Goal: Transaction & Acquisition: Purchase product/service

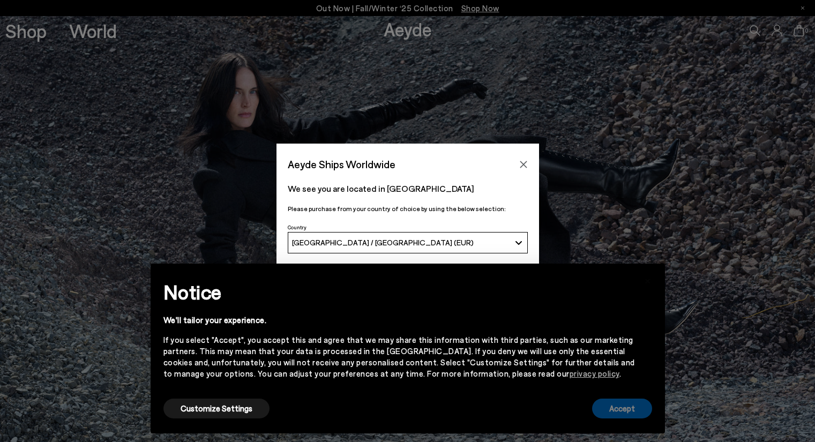
click at [610, 407] on button "Accept" at bounding box center [622, 409] width 60 height 20
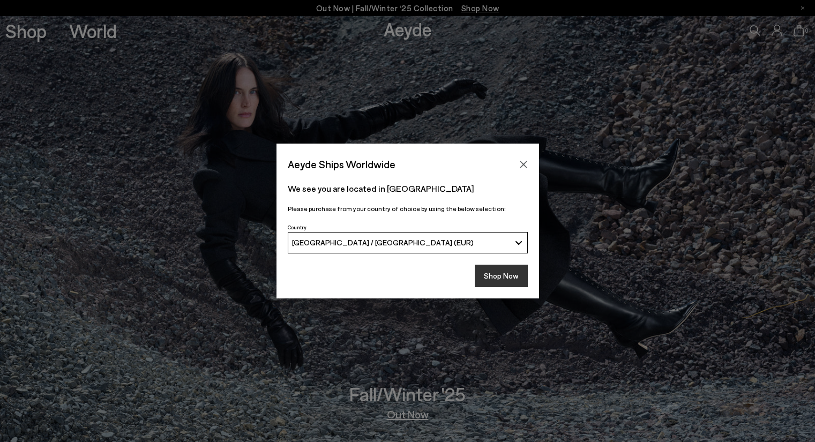
click at [507, 278] on button "Shop Now" at bounding box center [501, 276] width 53 height 23
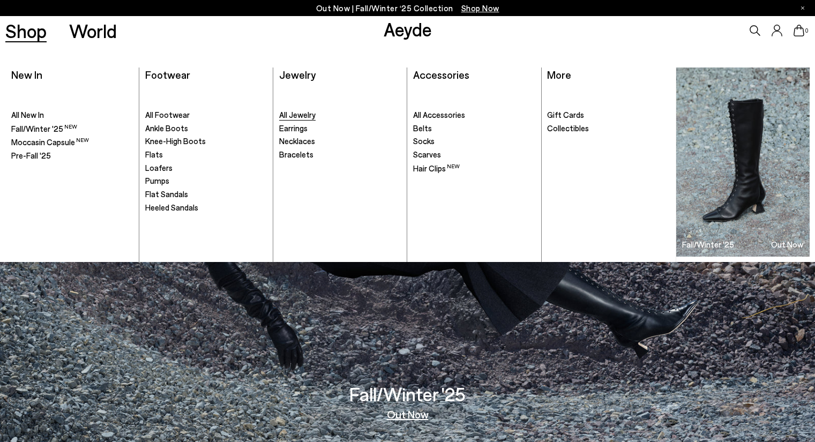
click at [295, 116] on span "All Jewelry" at bounding box center [297, 115] width 36 height 10
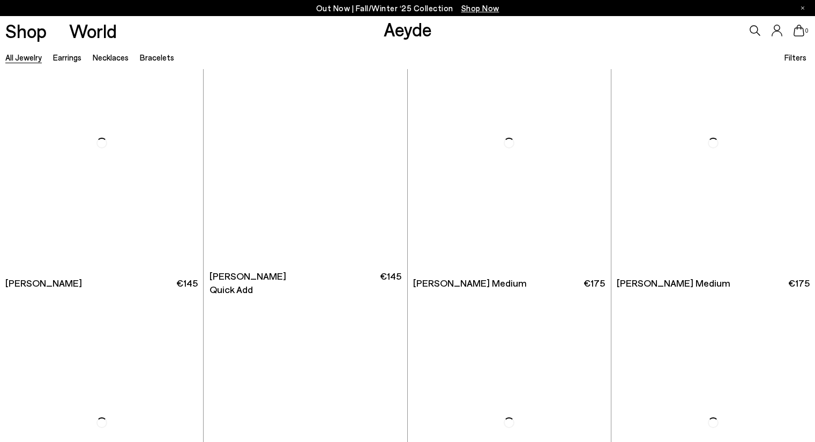
scroll to position [1725, 0]
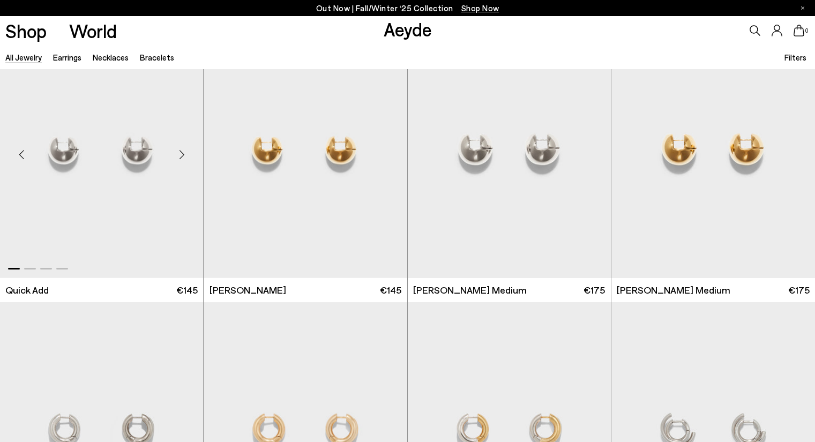
click at [184, 153] on div "Next slide" at bounding box center [182, 154] width 32 height 32
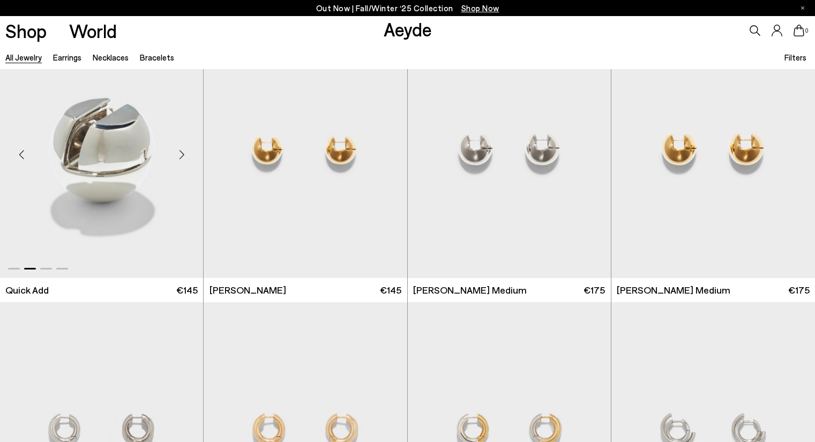
click at [184, 153] on div "Next slide" at bounding box center [182, 154] width 32 height 32
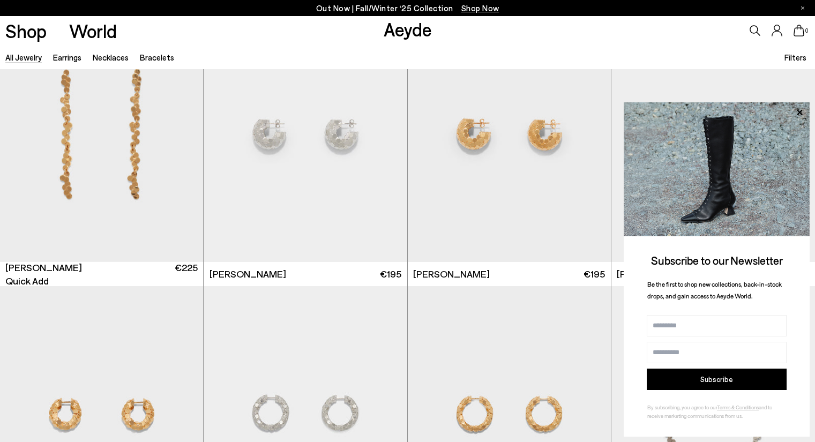
scroll to position [2581, 0]
click at [383, 138] on div "Next slide" at bounding box center [386, 138] width 32 height 32
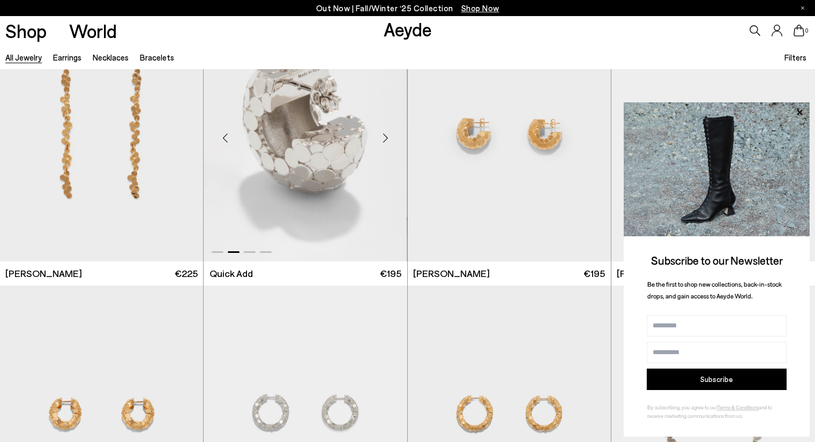
click at [383, 138] on div "Next slide" at bounding box center [386, 138] width 32 height 32
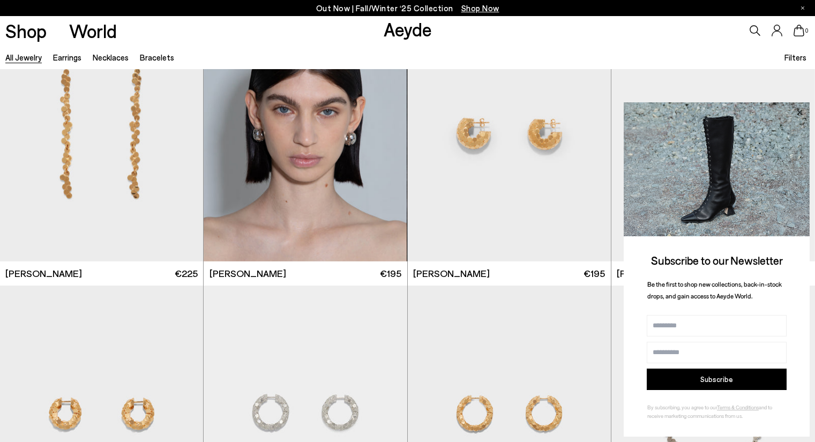
click at [797, 109] on icon at bounding box center [800, 113] width 14 height 14
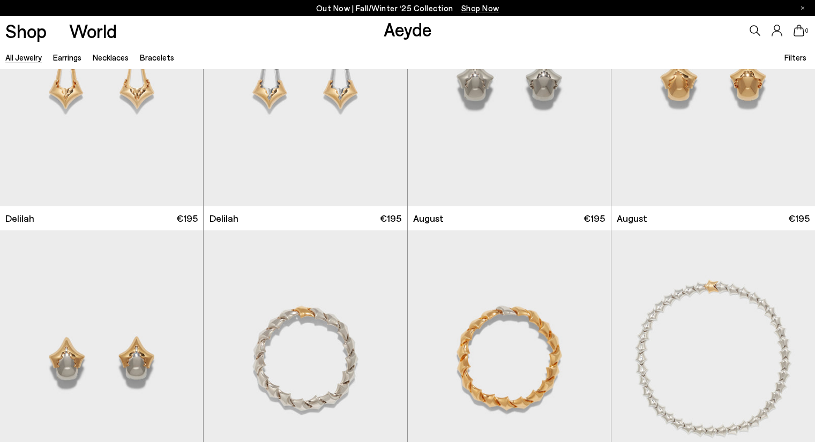
scroll to position [3463, 0]
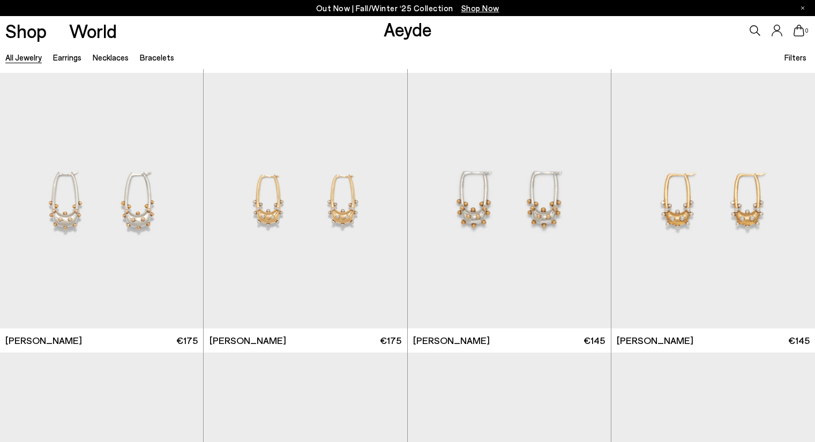
scroll to position [5294, 0]
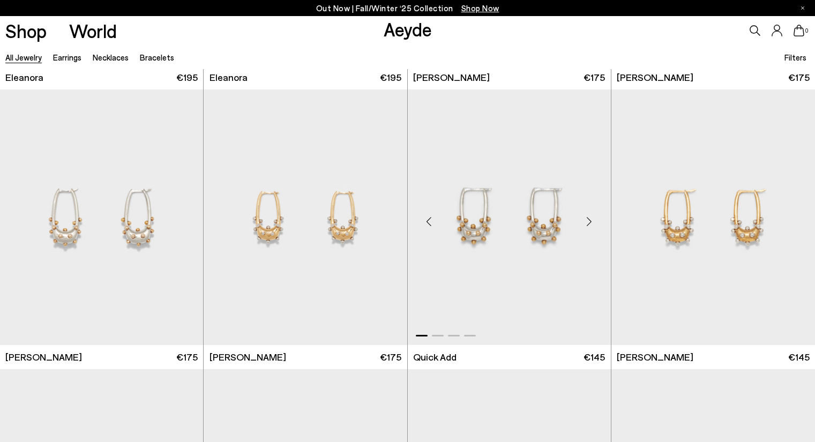
click at [587, 218] on div "Next slide" at bounding box center [590, 222] width 32 height 32
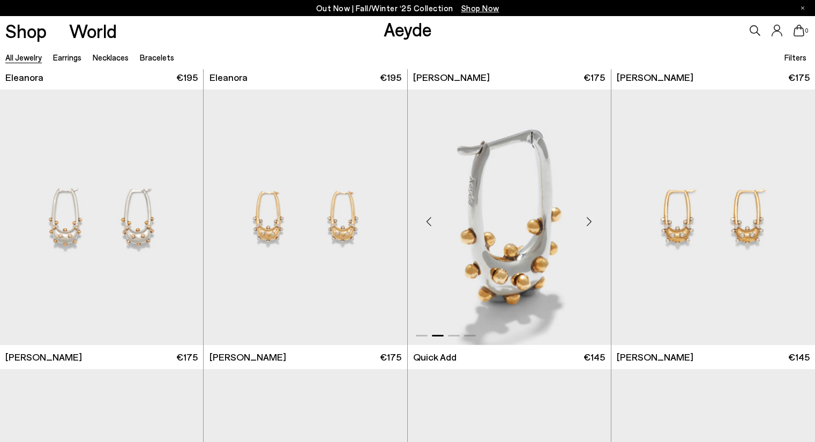
click at [587, 218] on div "Next slide" at bounding box center [590, 222] width 32 height 32
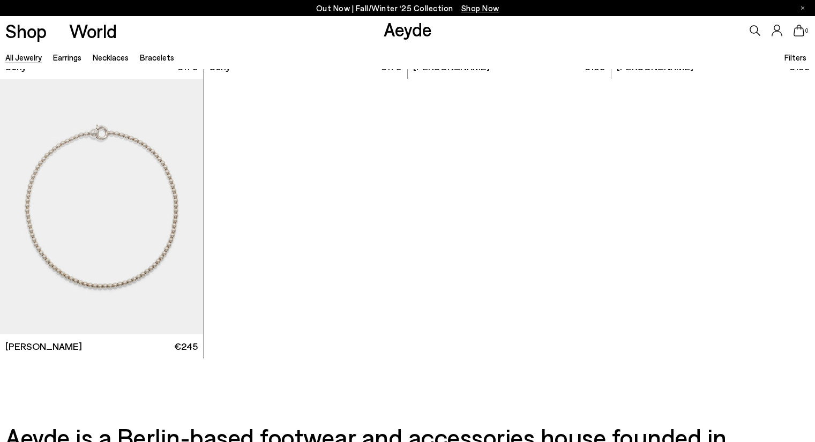
scroll to position [6463, 0]
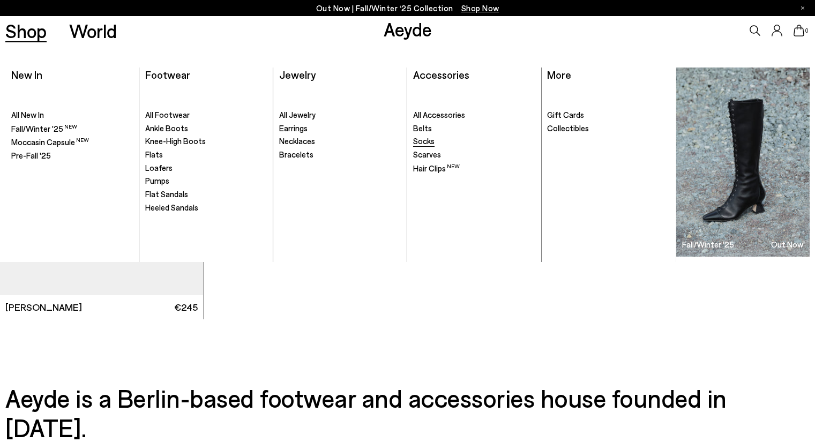
click at [427, 143] on span "Socks" at bounding box center [423, 141] width 21 height 10
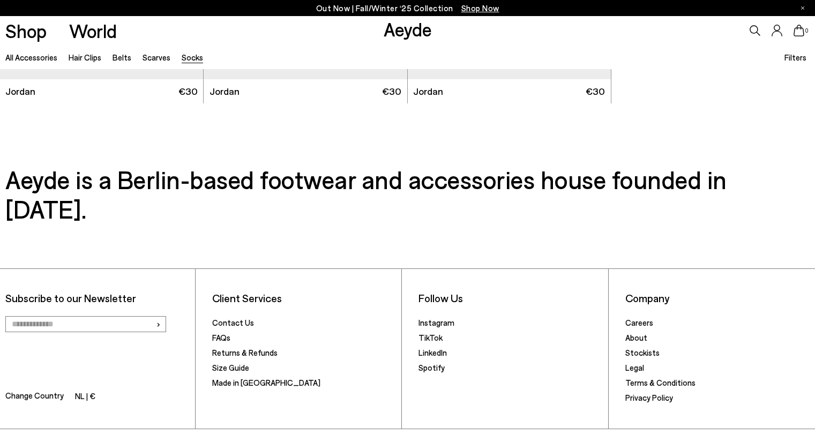
scroll to position [1659, 0]
